Goal: Information Seeking & Learning: Find specific fact

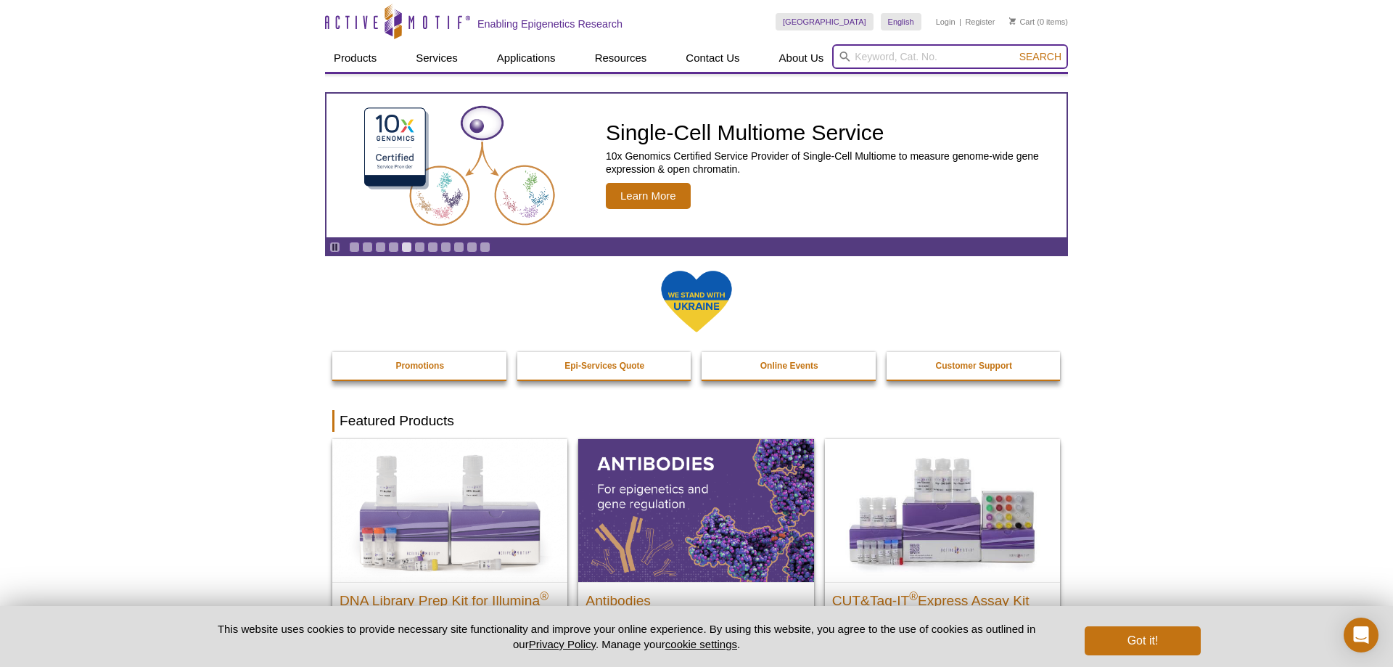
click at [848, 48] on input "search" at bounding box center [950, 56] width 236 height 25
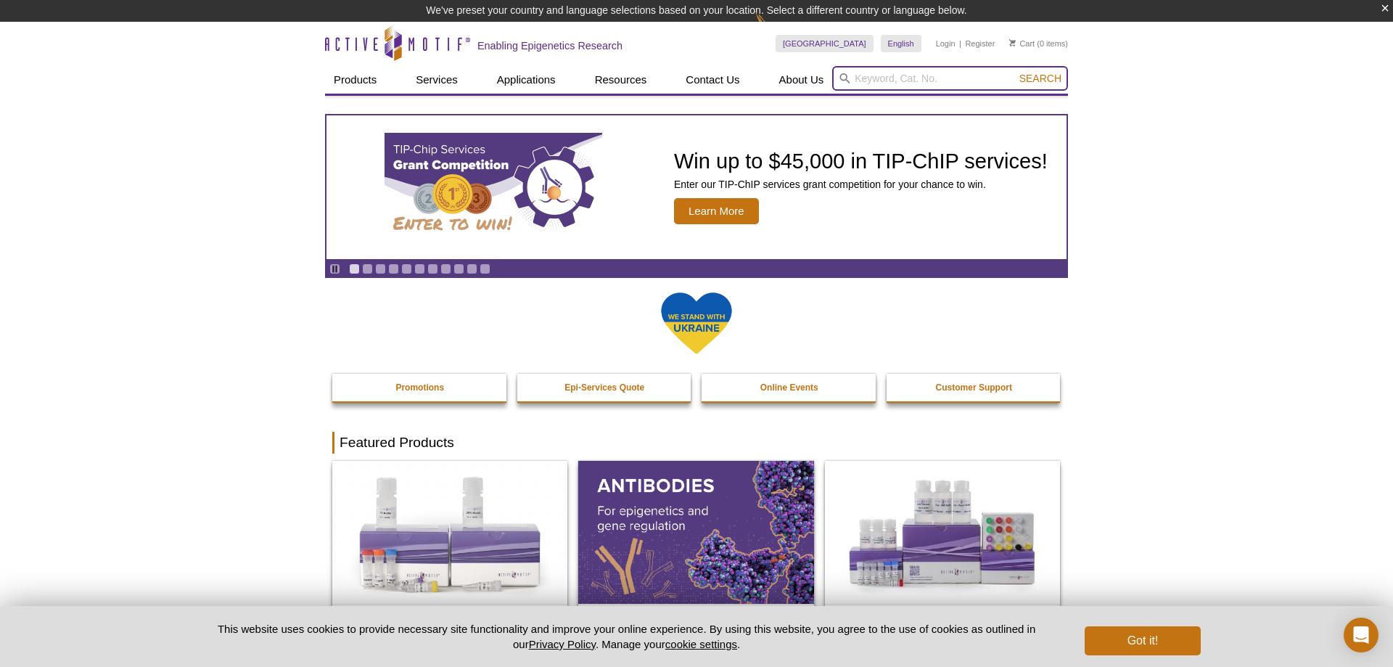
click at [887, 81] on input "search" at bounding box center [950, 78] width 236 height 25
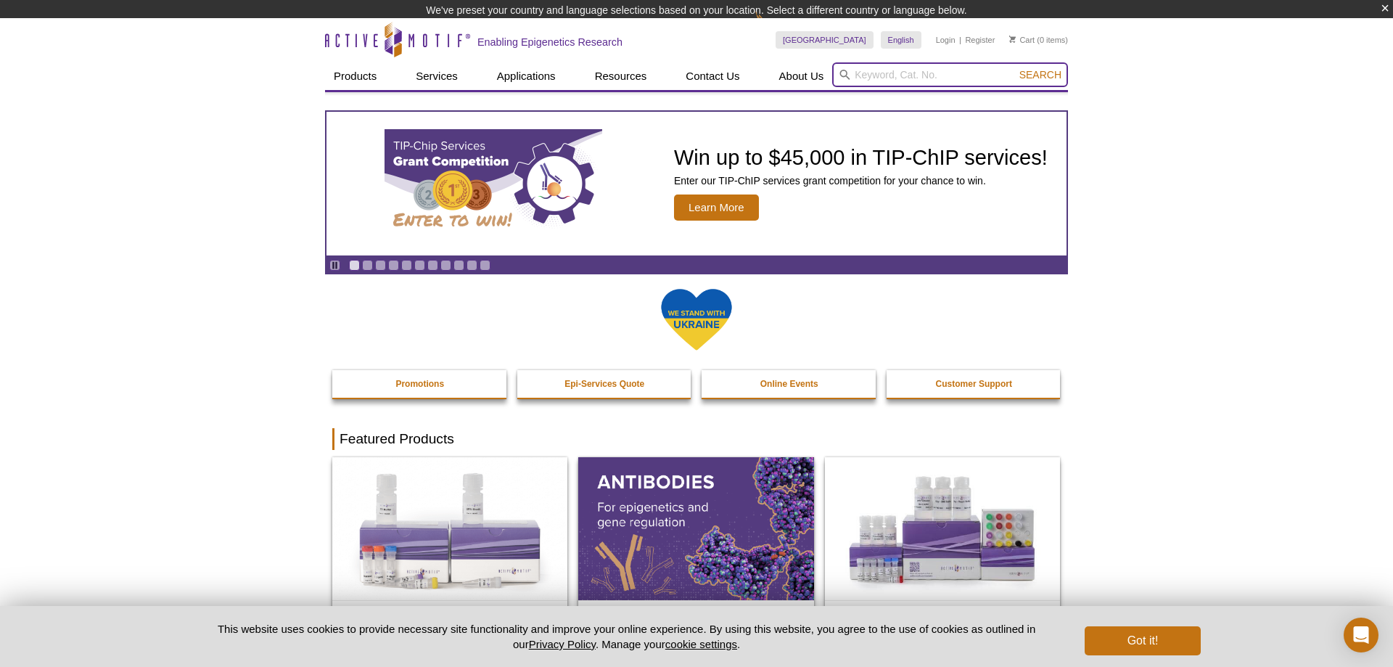
paste input "81109"
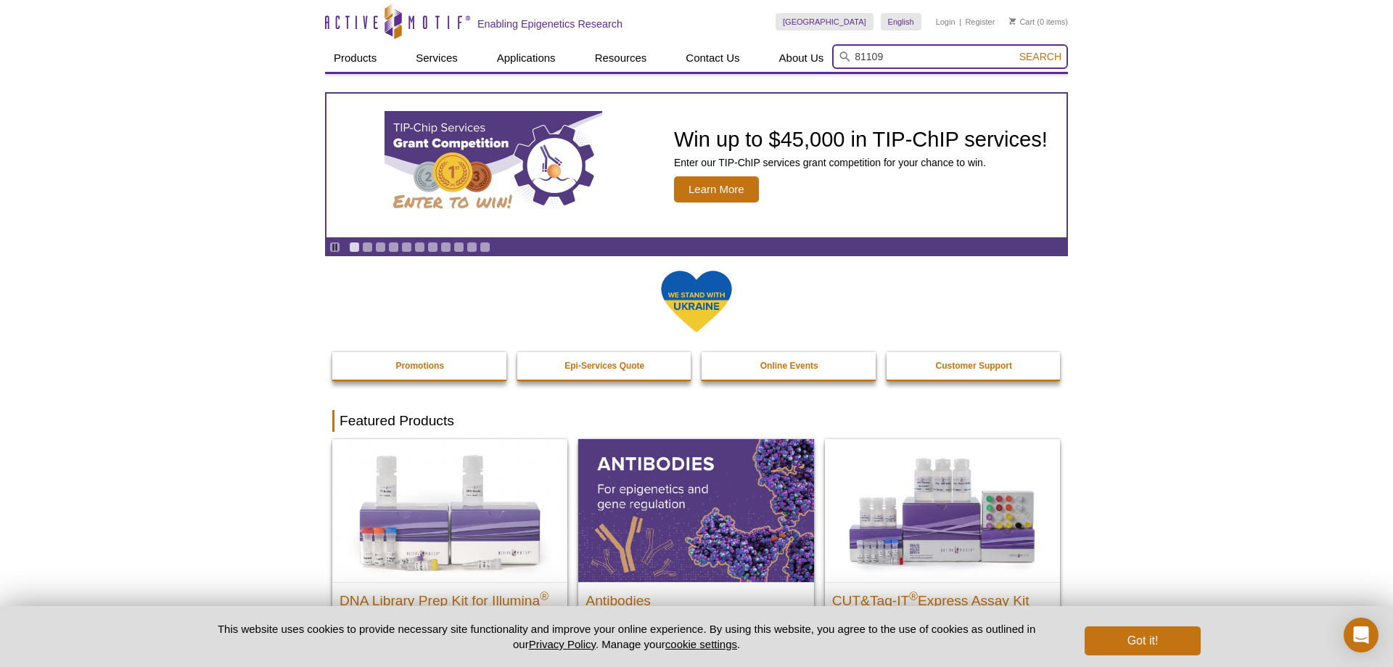
type input "81109"
click at [1015, 50] on button "Search" at bounding box center [1040, 56] width 51 height 13
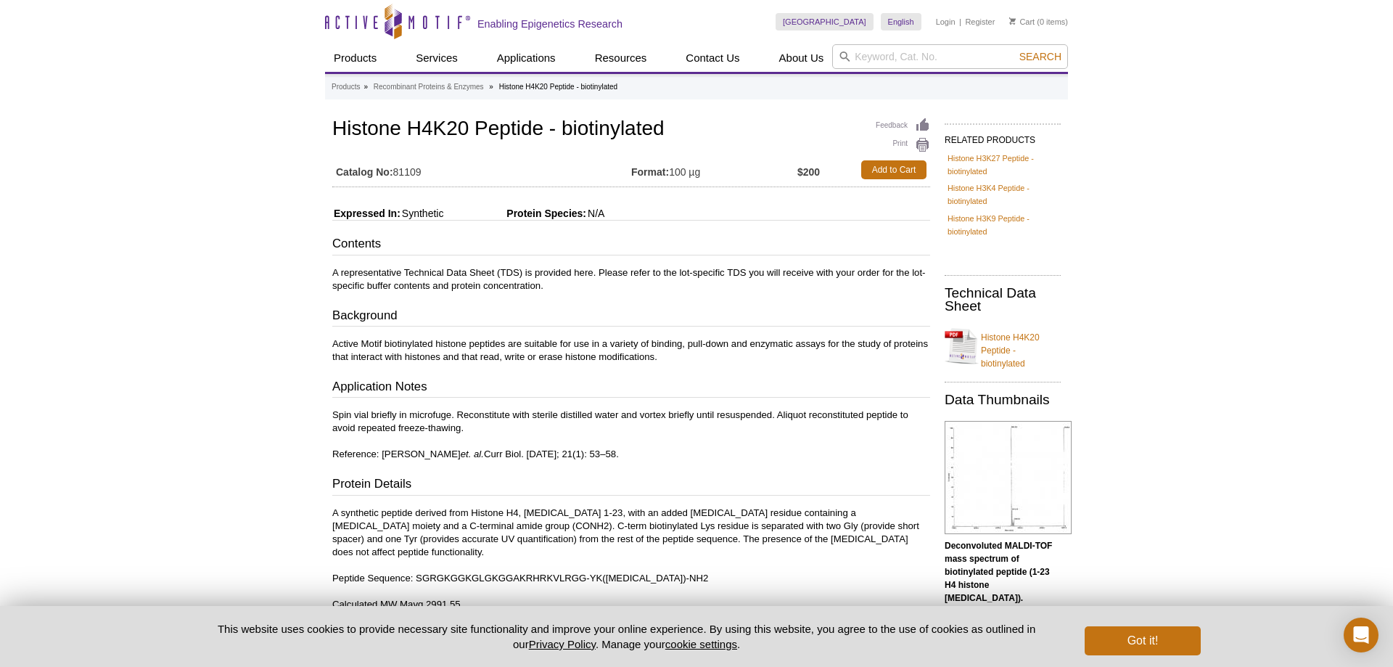
click at [400, 174] on td "Catalog No: 81109" at bounding box center [481, 170] width 299 height 26
drag, startPoint x: 397, startPoint y: 173, endPoint x: 423, endPoint y: 170, distance: 26.3
click at [423, 170] on td "Catalog No: 81109" at bounding box center [481, 170] width 299 height 26
copy td "81109"
click at [474, 135] on h1 "Histone H4K20 Peptide - biotinylated" at bounding box center [631, 130] width 598 height 25
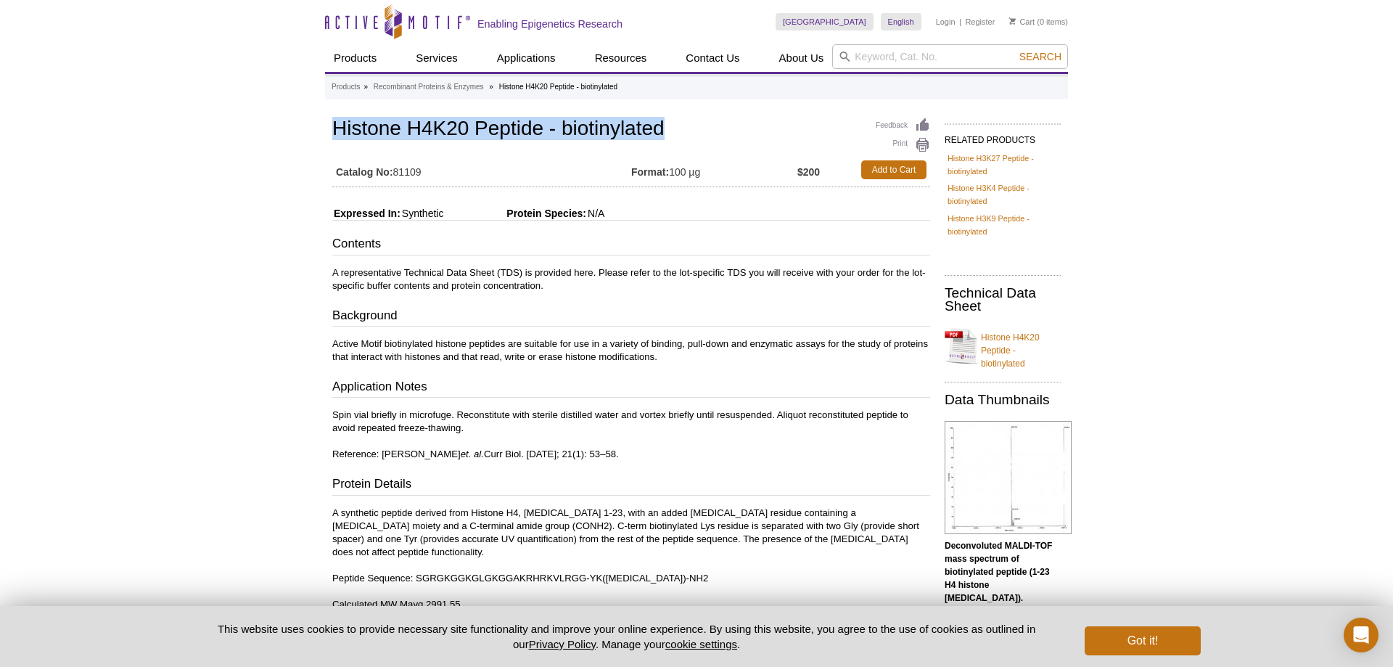
drag, startPoint x: 335, startPoint y: 131, endPoint x: 662, endPoint y: 118, distance: 327.6
click at [662, 118] on h1 "Histone H4K20 Peptide - biotinylated" at bounding box center [631, 130] width 598 height 25
copy h1 "Histone H4K20 Peptide - biotinylated"
click at [700, 258] on div "Contents A representative Technical Data Sheet (TDS) is provided here. Please r…" at bounding box center [631, 465] width 598 height 460
drag, startPoint x: 395, startPoint y: 171, endPoint x: 423, endPoint y: 174, distance: 27.7
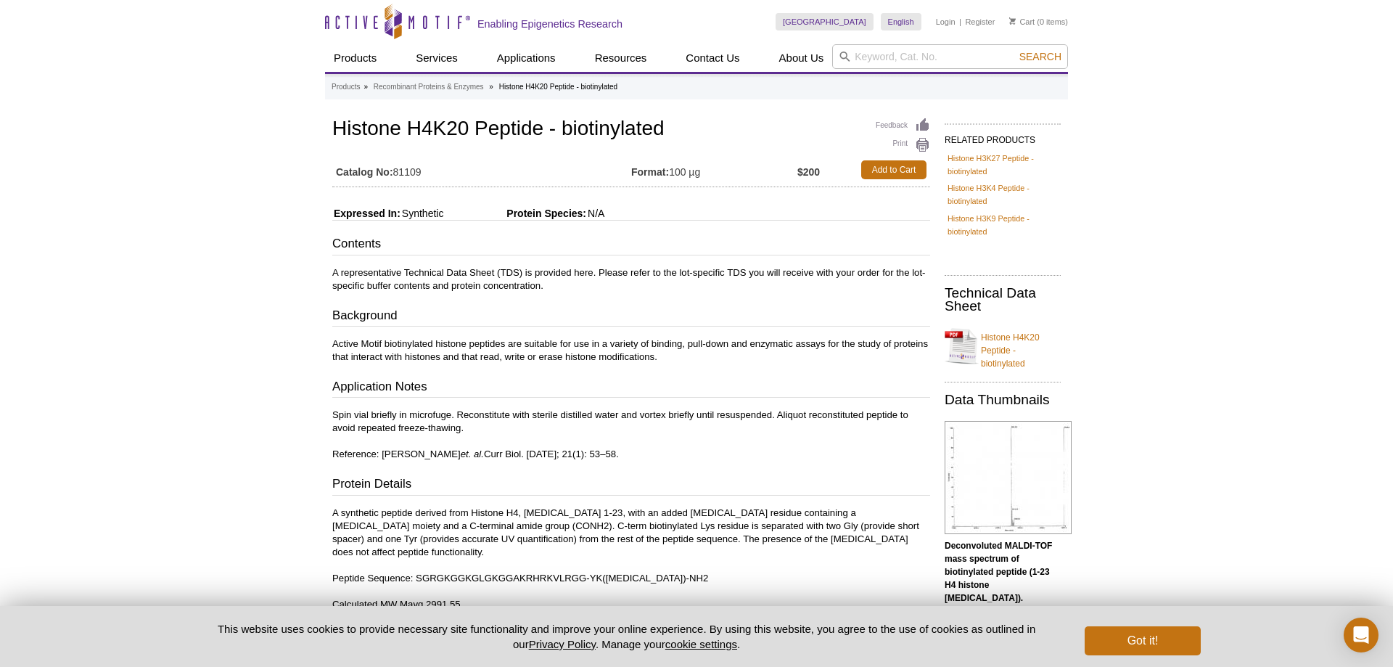
click at [425, 171] on td "Catalog No: 81109" at bounding box center [481, 170] width 299 height 26
copy td "81109"
